Goal: Transaction & Acquisition: Download file/media

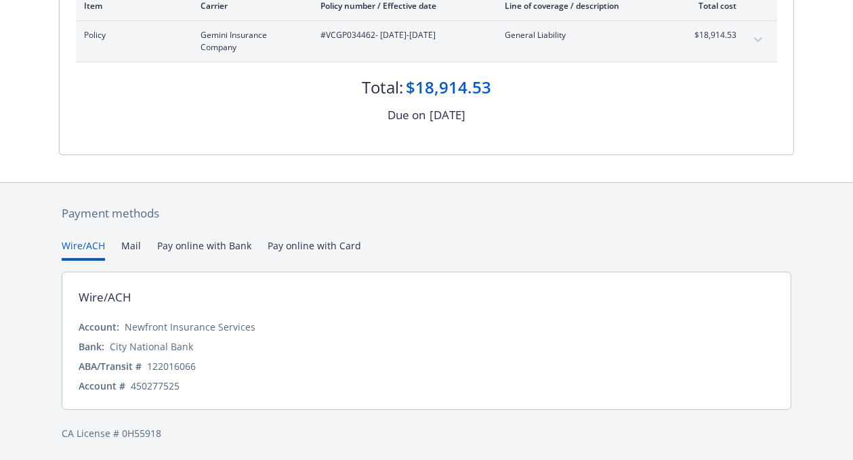
scroll to position [251, 0]
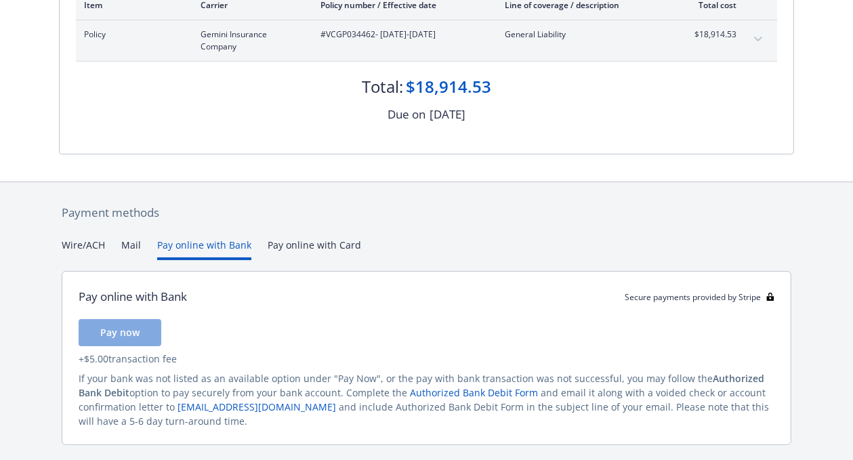
click at [188, 243] on button "Pay online with Bank" at bounding box center [204, 249] width 94 height 22
click at [128, 338] on span "Pay now" at bounding box center [119, 332] width 39 height 13
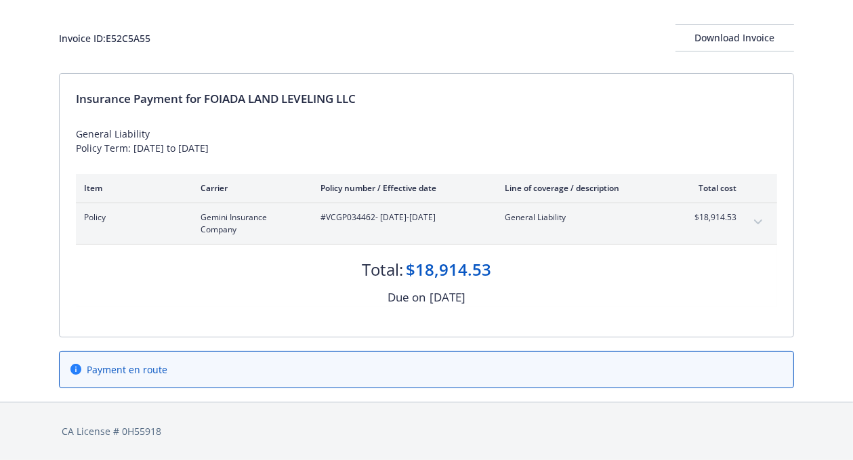
scroll to position [66, 0]
click at [721, 37] on div "Download Invoice" at bounding box center [735, 39] width 119 height 26
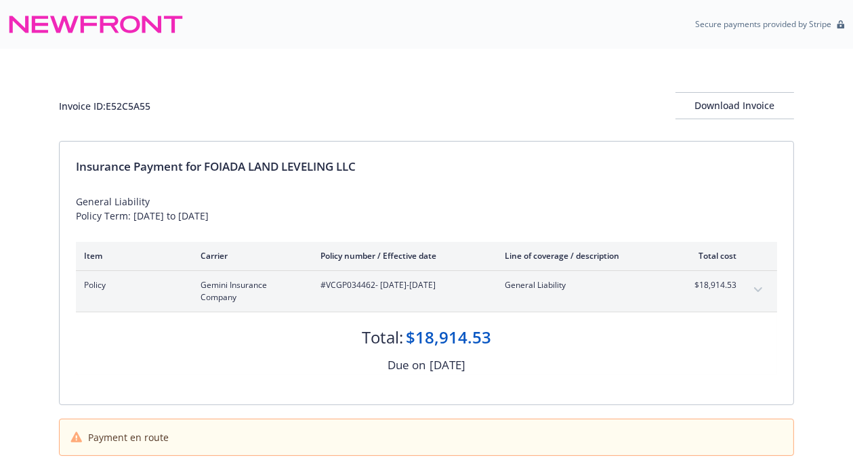
click at [766, 57] on div "Invoice ID: E52C5A55 Download Invoice" at bounding box center [426, 95] width 735 height 92
